Goal: Communication & Community: Share content

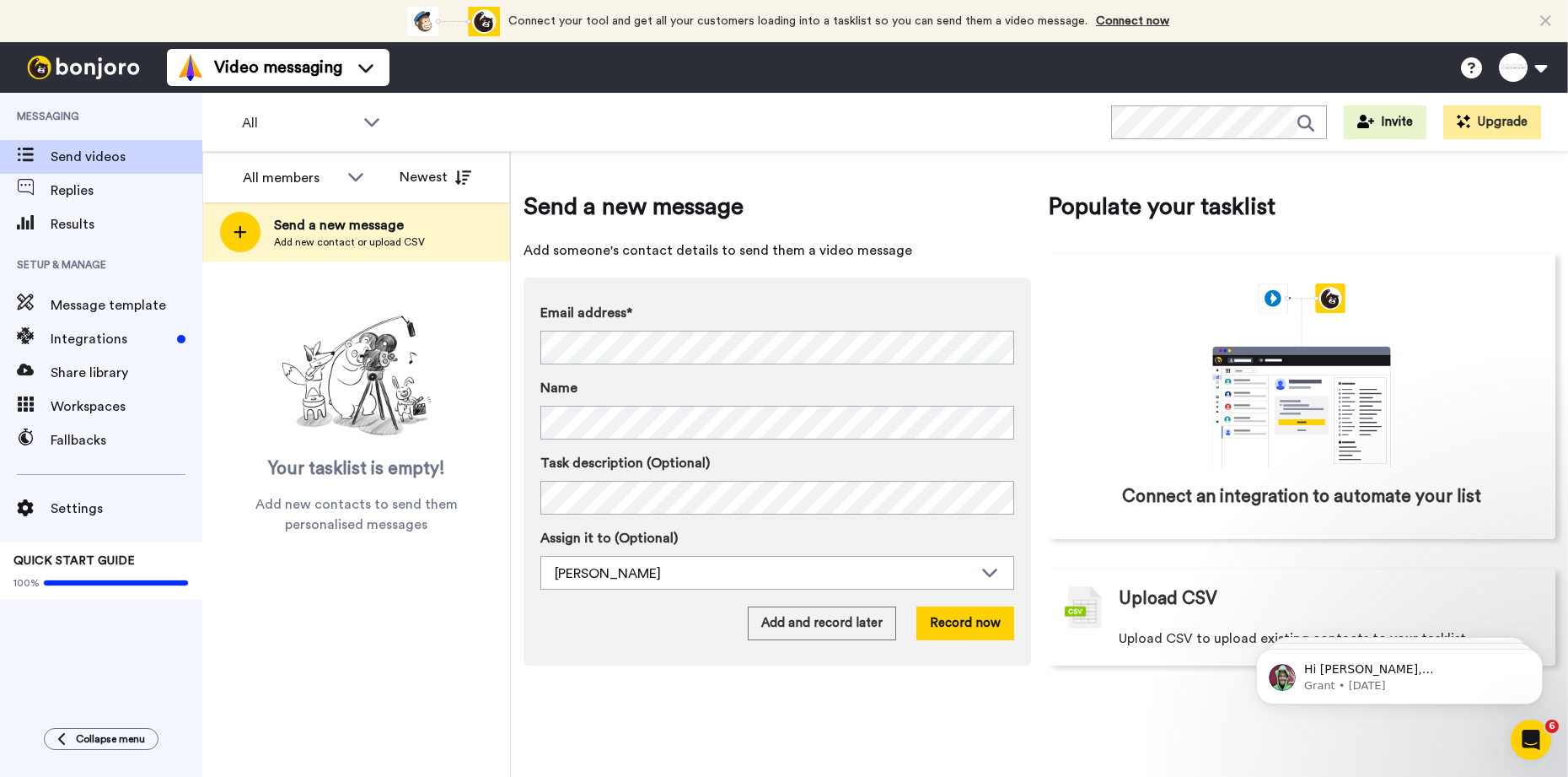
drag, startPoint x: 508, startPoint y: 375, endPoint x: 526, endPoint y: 393, distance: 25.5
click at [507, 375] on div "Your tasklist is empty! Add new contacts to send them personalised messages" at bounding box center [356, 421] width 308 height 226
click at [978, 620] on button "Record now" at bounding box center [965, 623] width 98 height 33
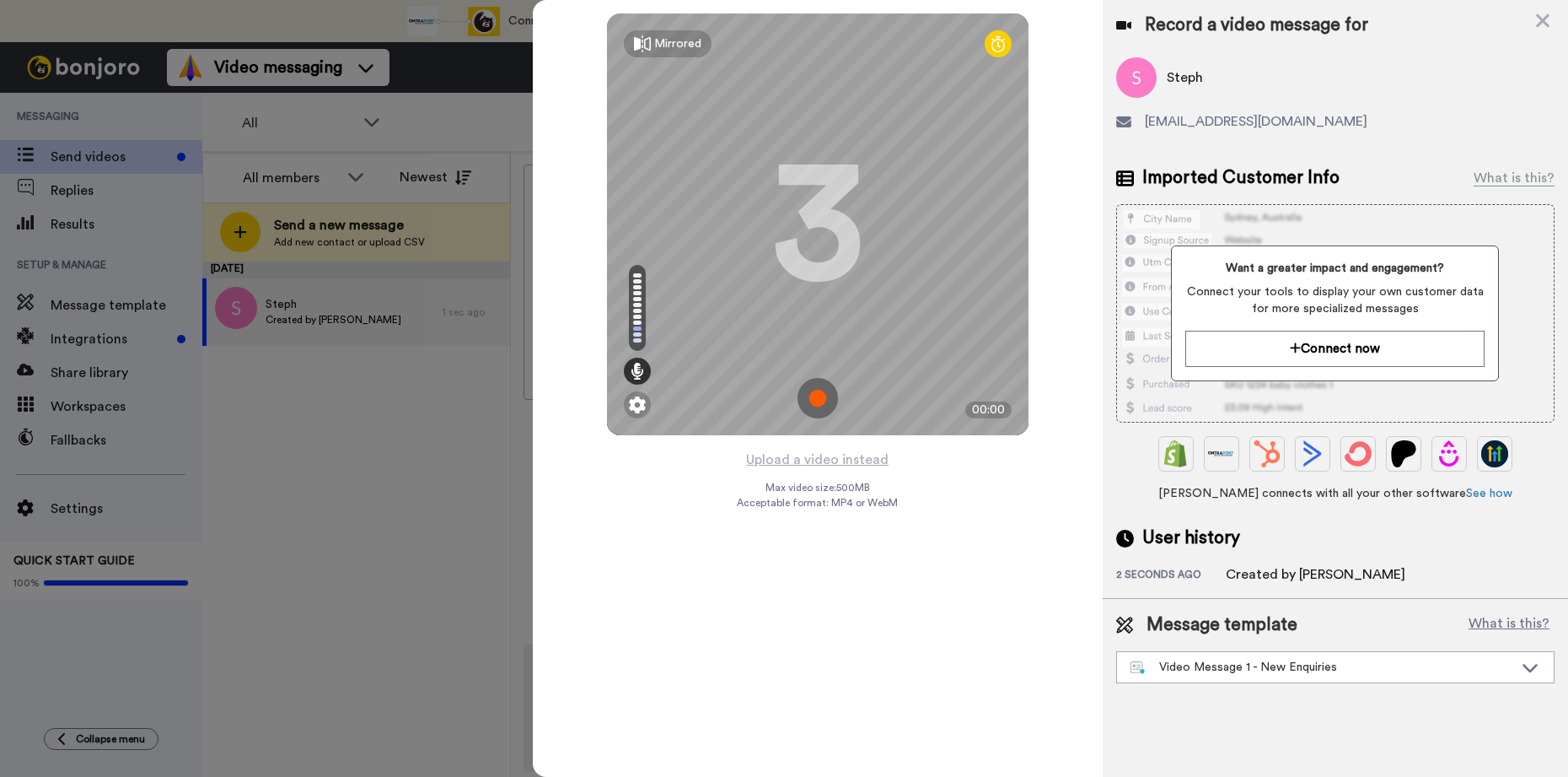
click at [814, 394] on img at bounding box center [818, 398] width 41 height 41
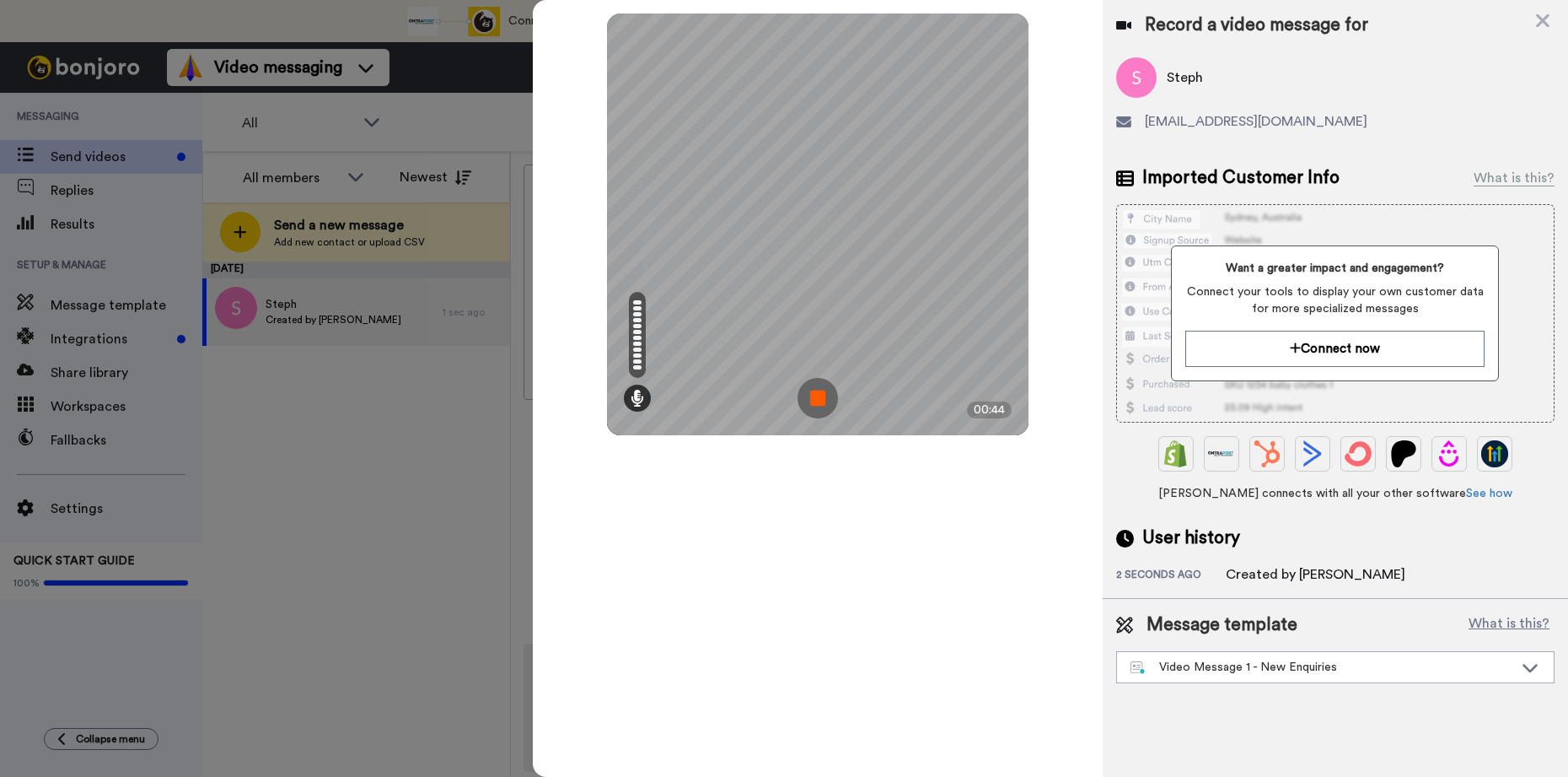
click at [814, 394] on img at bounding box center [818, 398] width 41 height 41
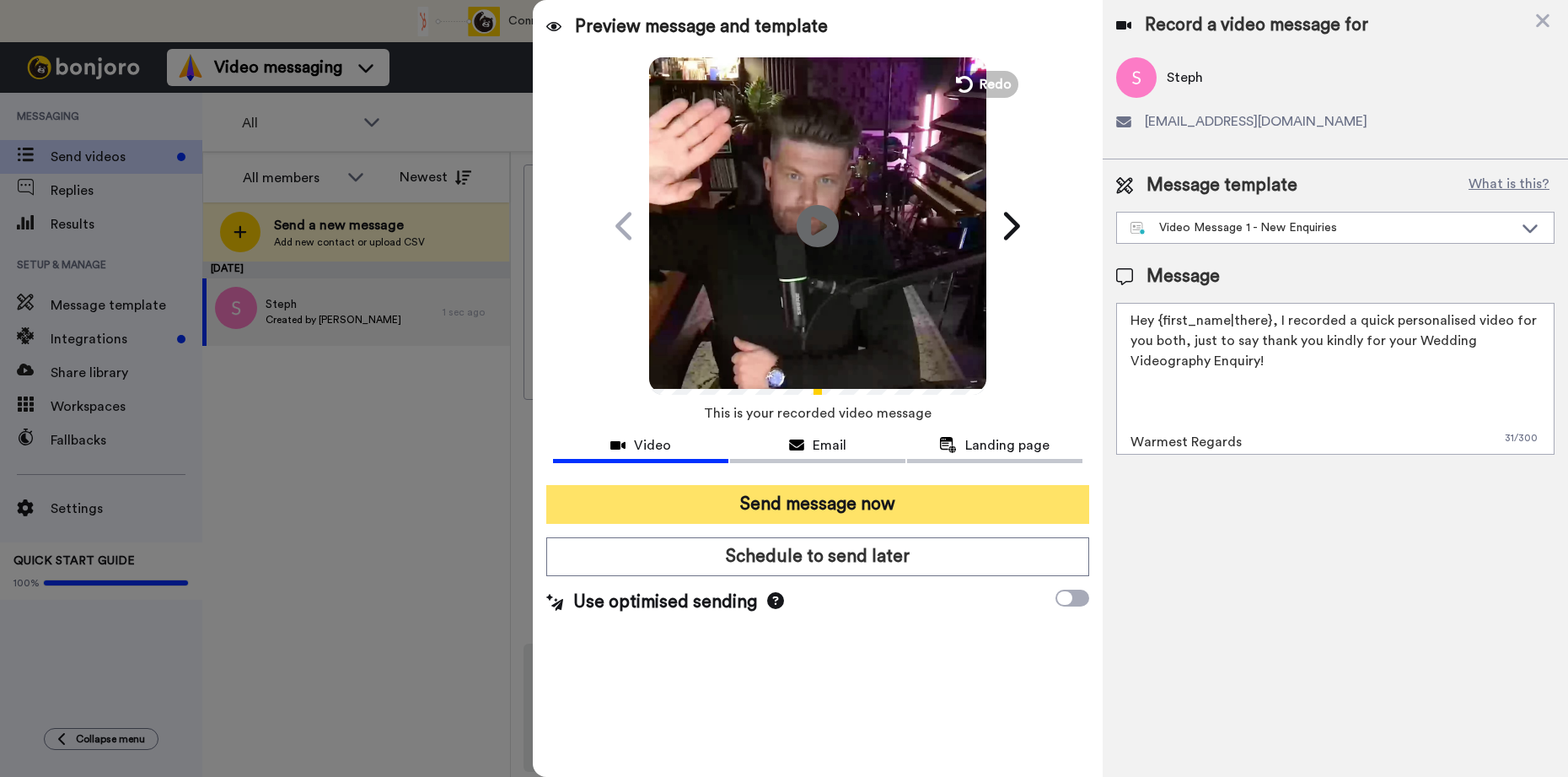
click at [843, 509] on button "Send message now" at bounding box center [817, 504] width 542 height 39
